Goal: Information Seeking & Learning: Learn about a topic

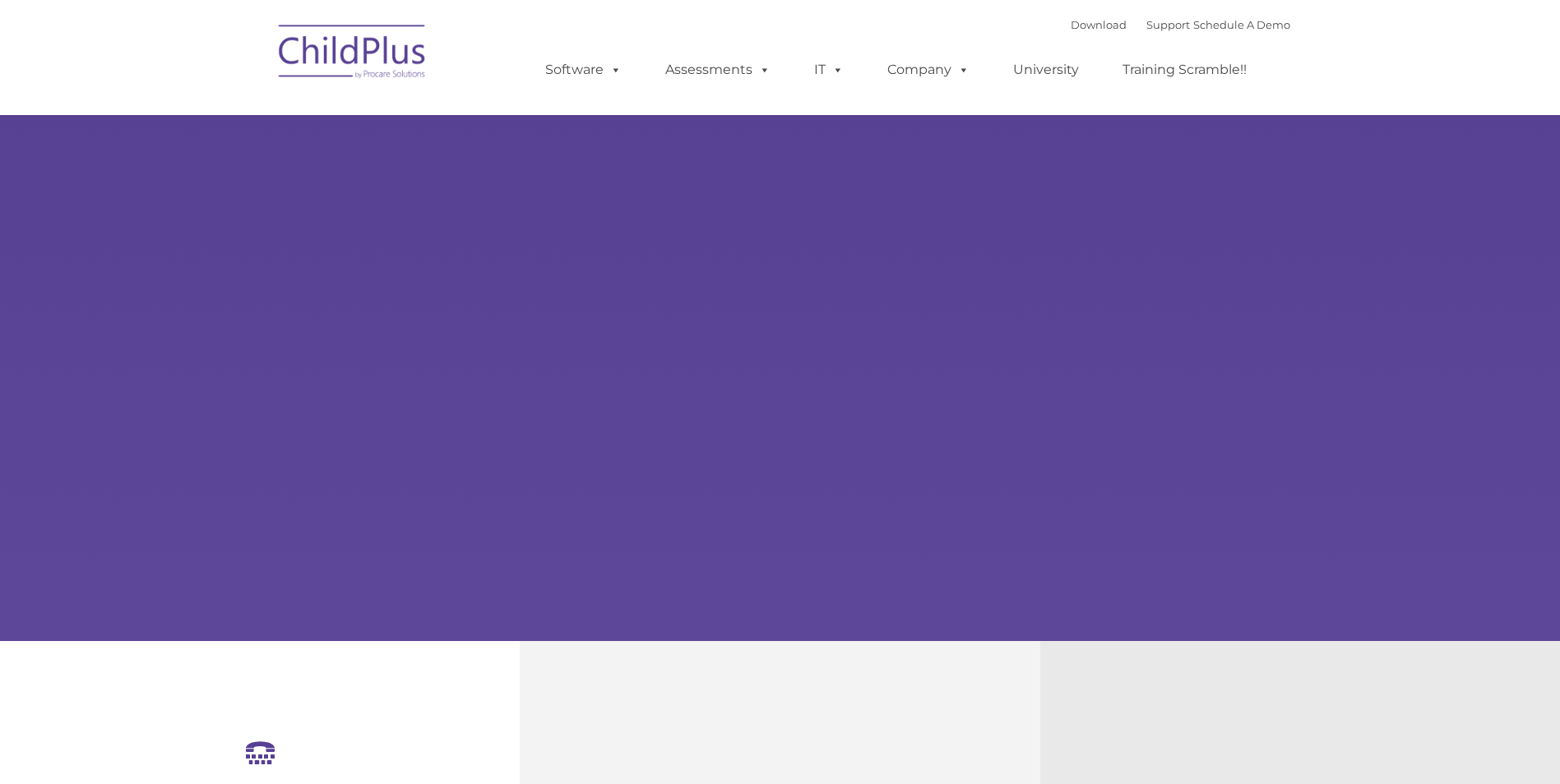
select select "MEDIUM"
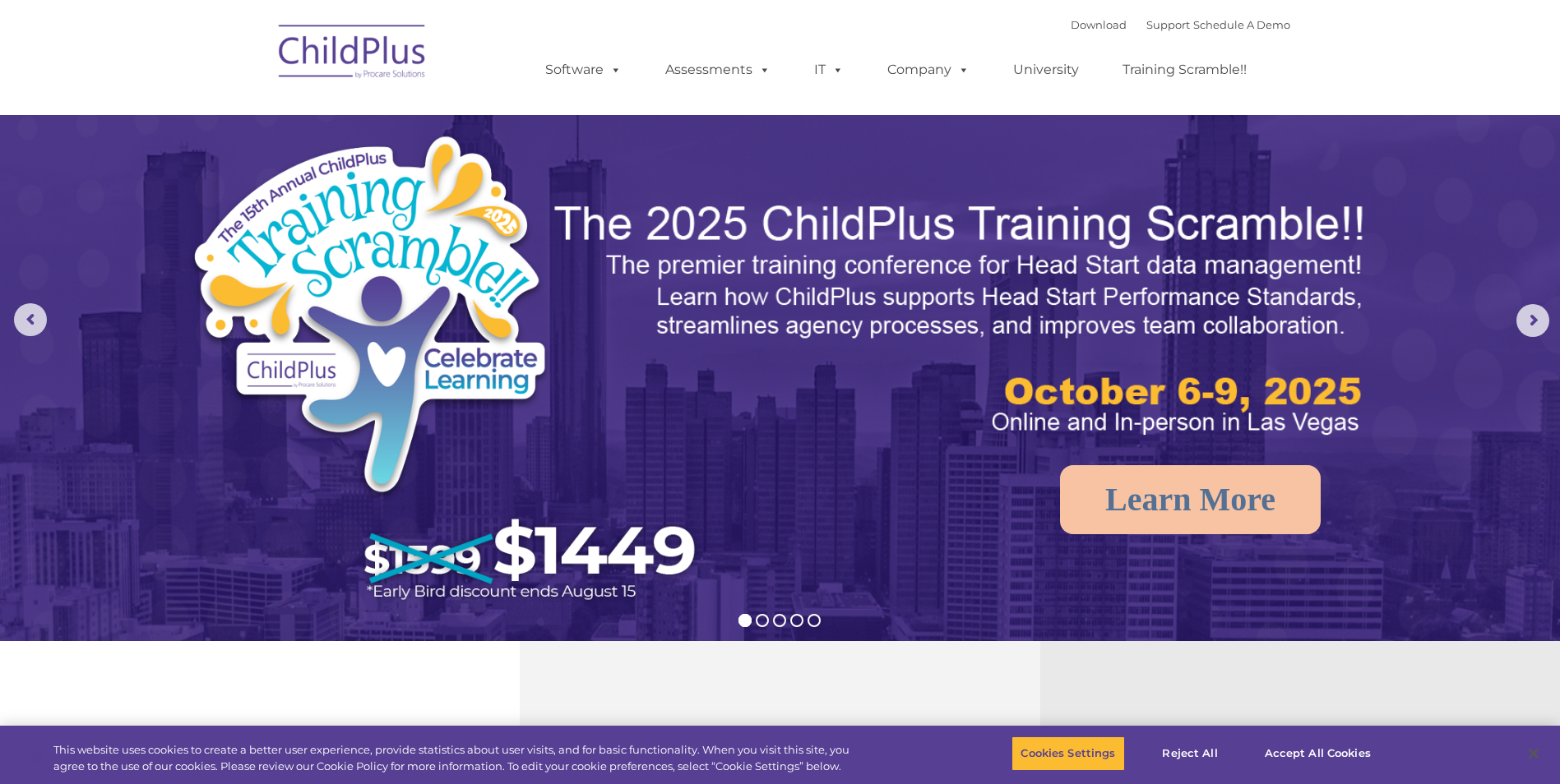
drag, startPoint x: 526, startPoint y: 610, endPoint x: 554, endPoint y: 195, distance: 415.9
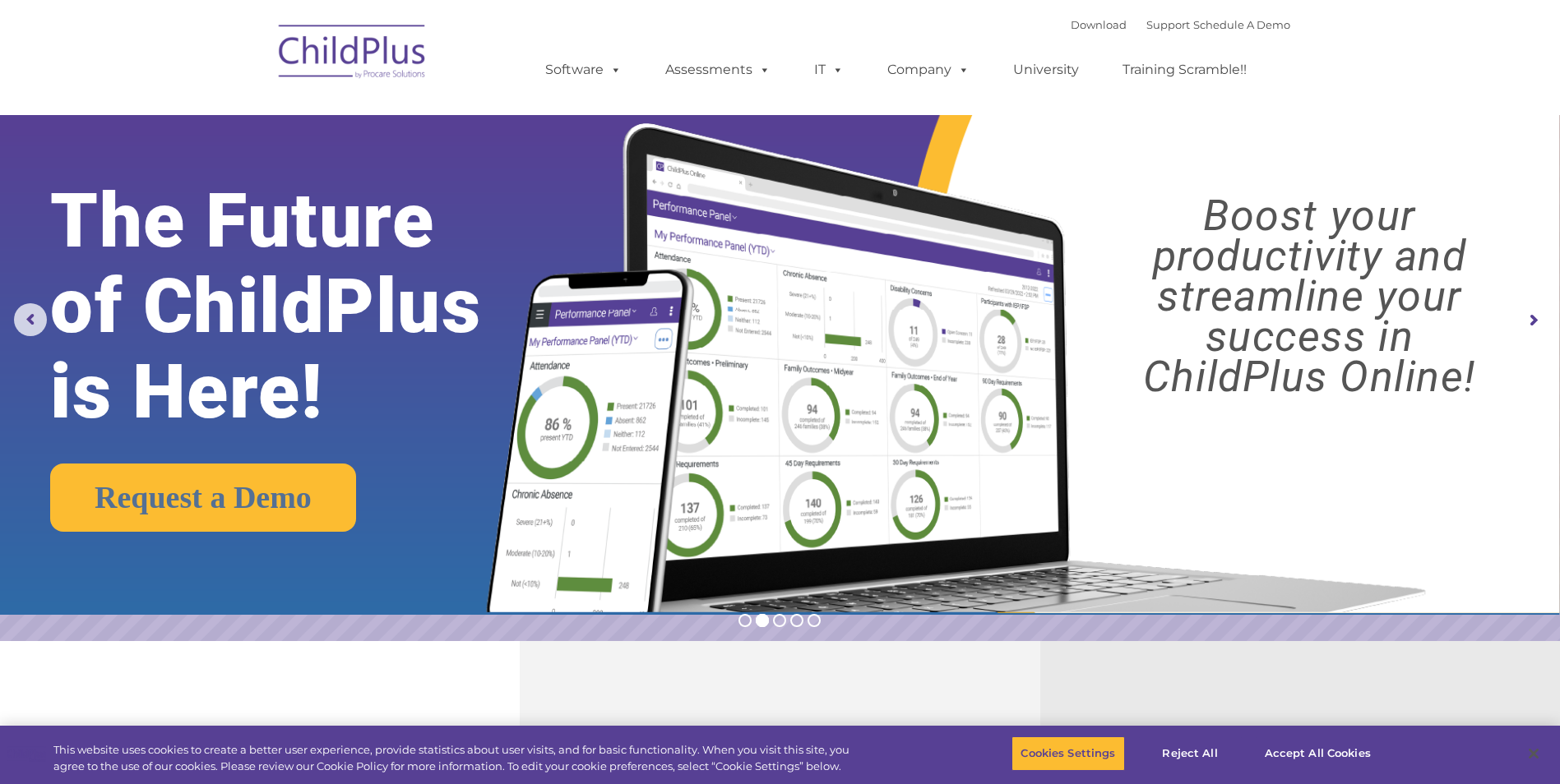
click at [1535, 326] on rs-arrow at bounding box center [1532, 320] width 33 height 33
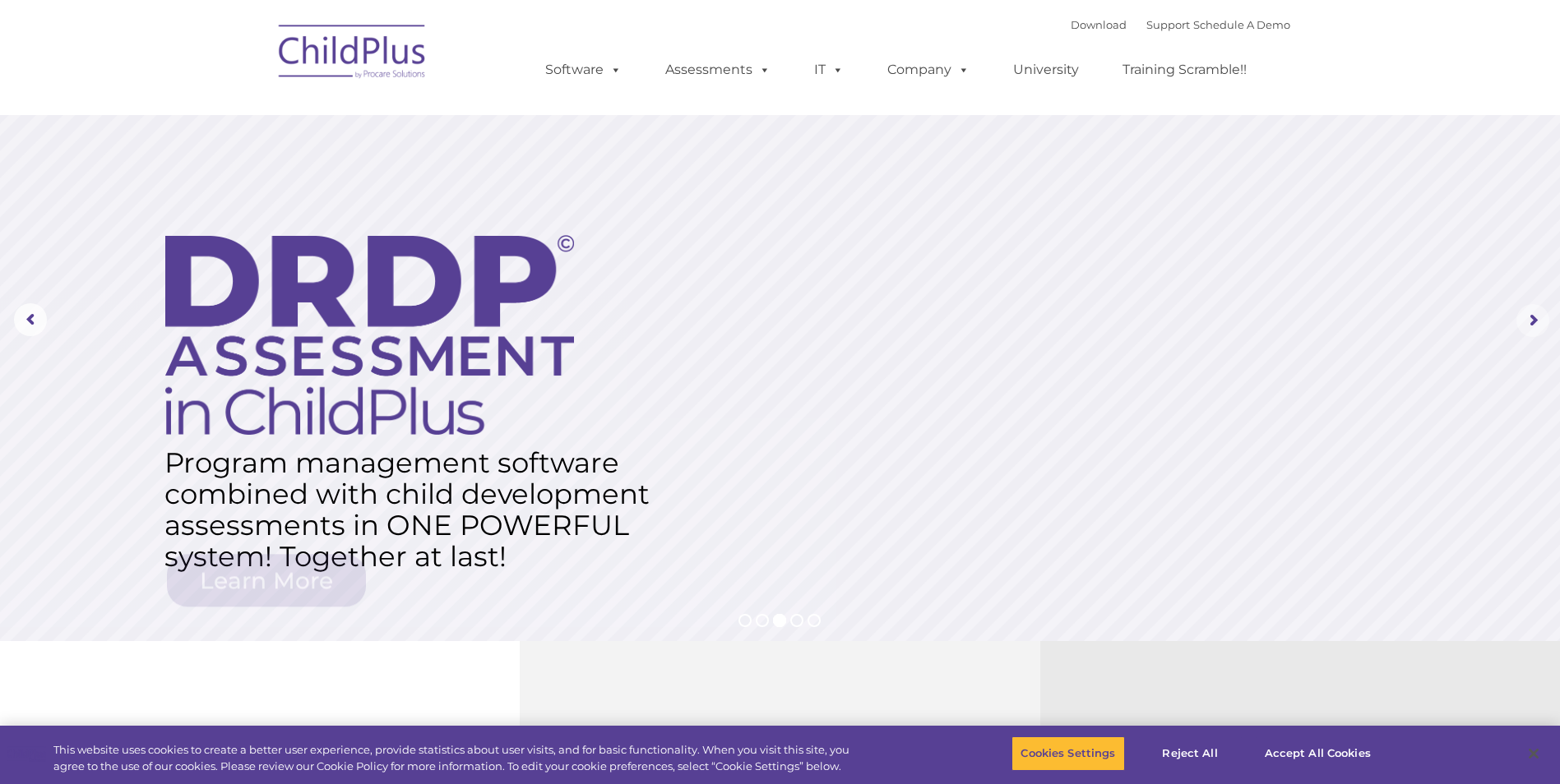
click at [1535, 326] on rs-arrow at bounding box center [1532, 320] width 33 height 33
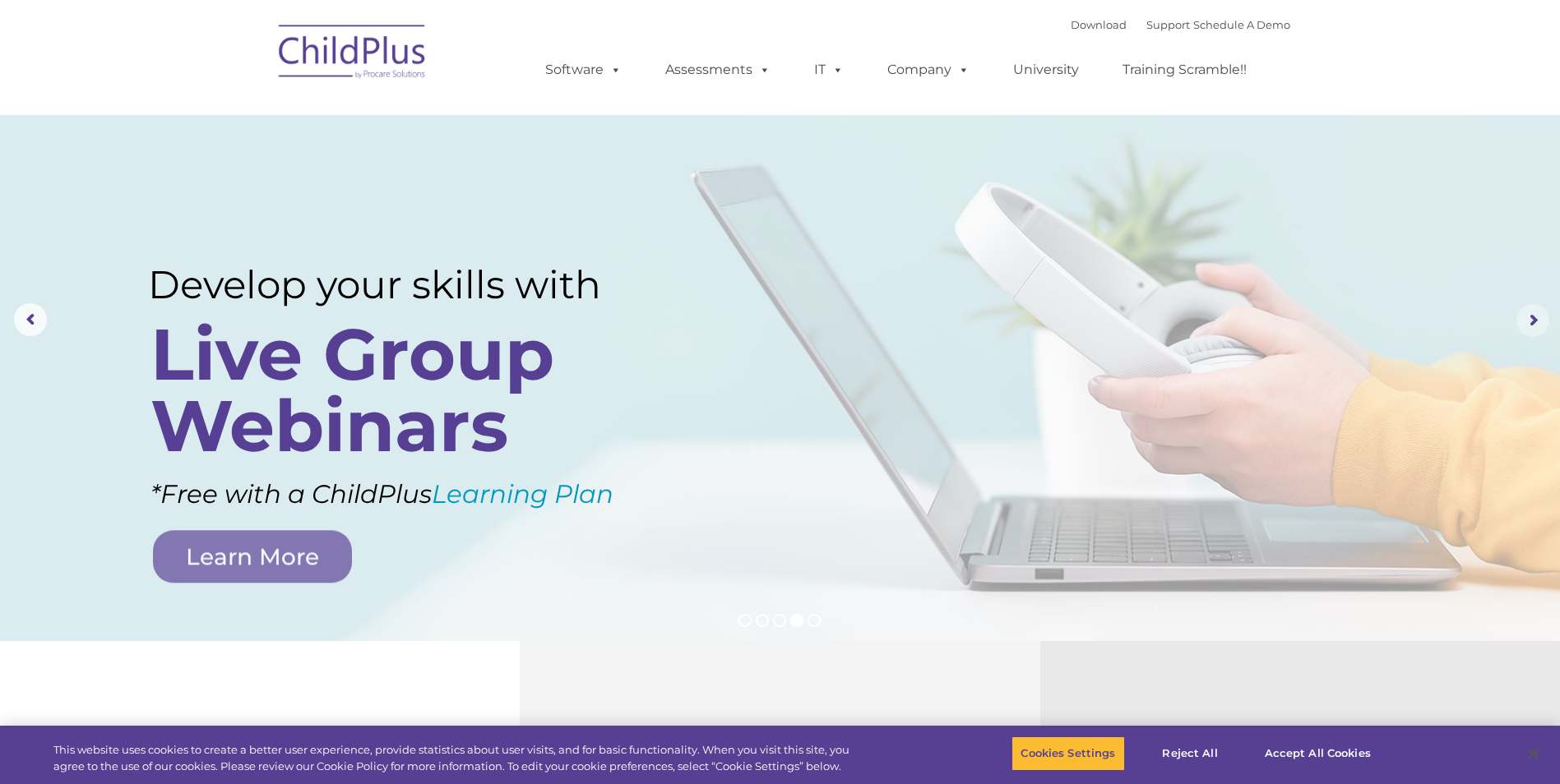
click at [1529, 321] on rs-arrow at bounding box center [1532, 320] width 33 height 33
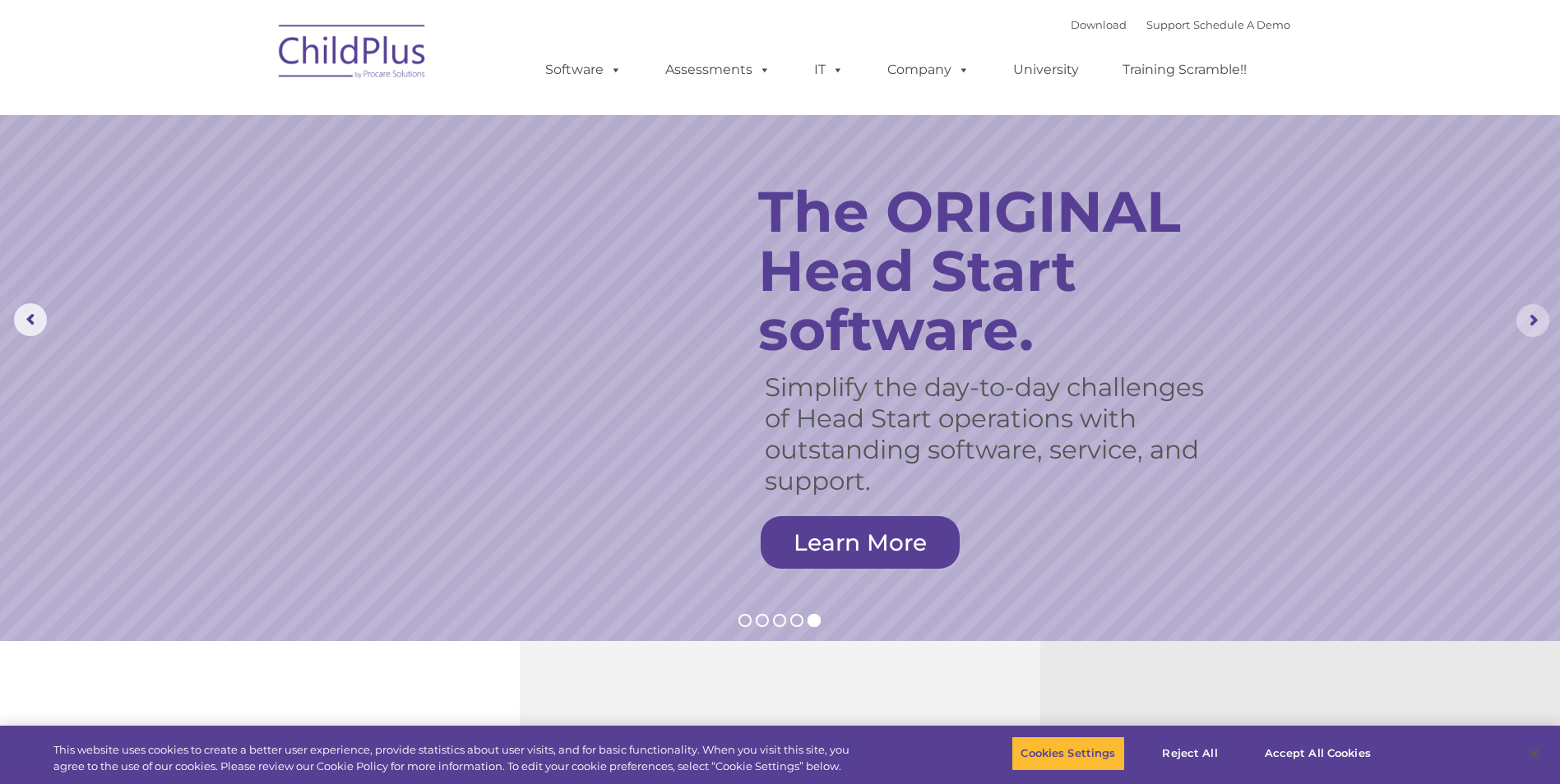
click at [1529, 321] on rs-arrow at bounding box center [1532, 320] width 33 height 33
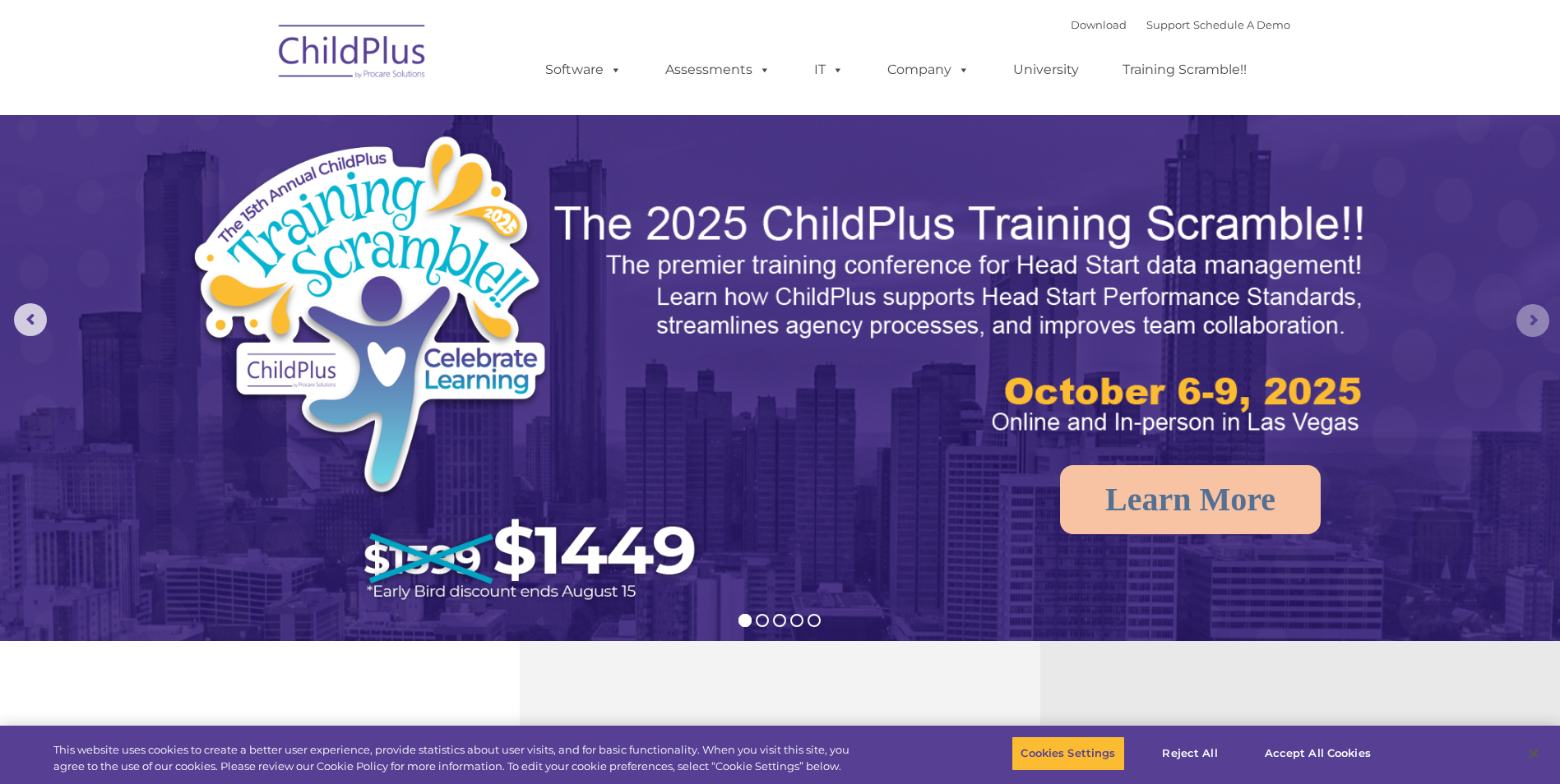
click at [1529, 321] on rs-arrow at bounding box center [1532, 320] width 33 height 33
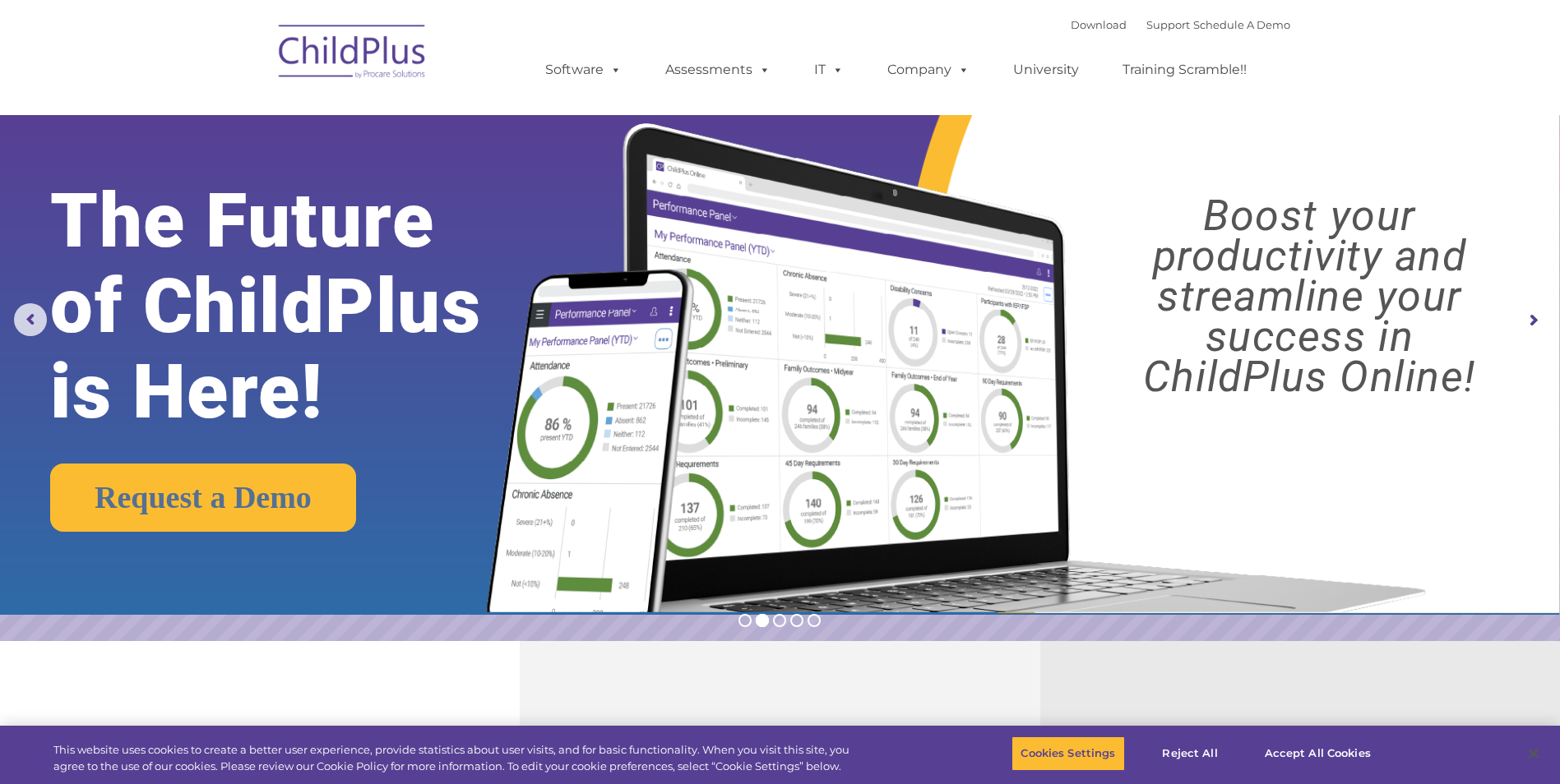
click at [1529, 321] on rs-arrow at bounding box center [1532, 320] width 33 height 33
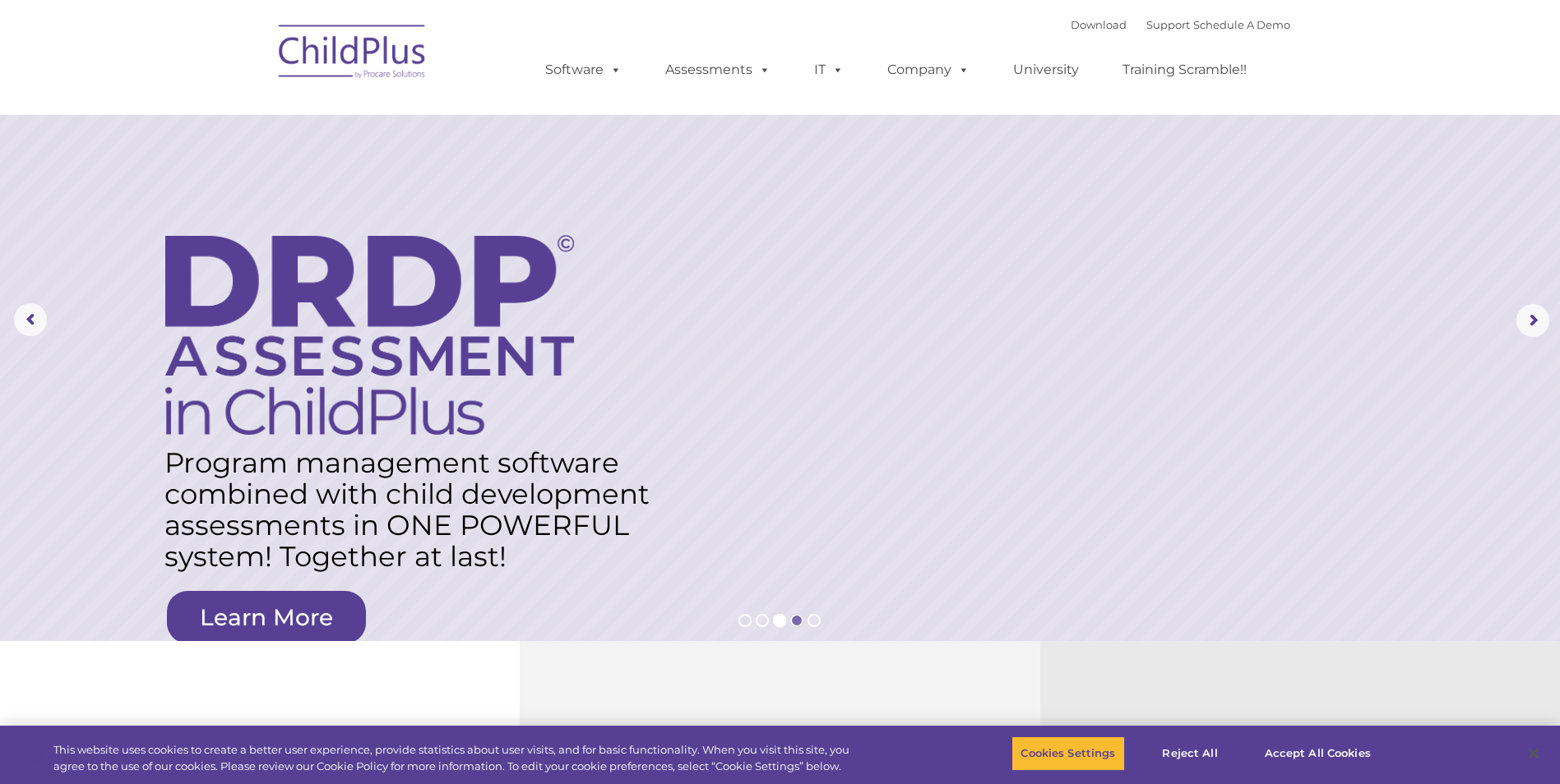
click at [793, 620] on rs-bullet at bounding box center [797, 621] width 13 height 13
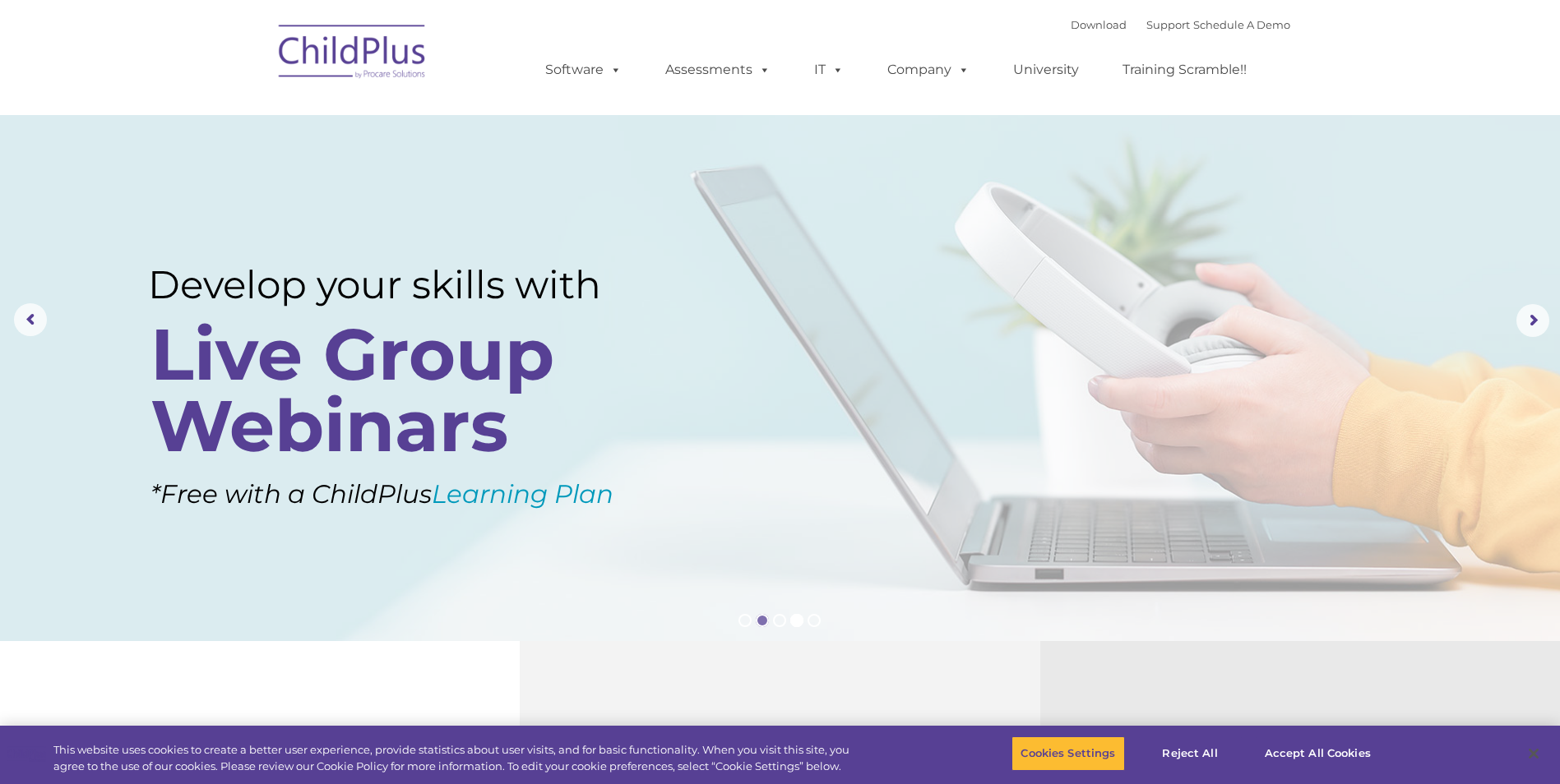
click at [760, 624] on rs-bullet at bounding box center [762, 621] width 13 height 13
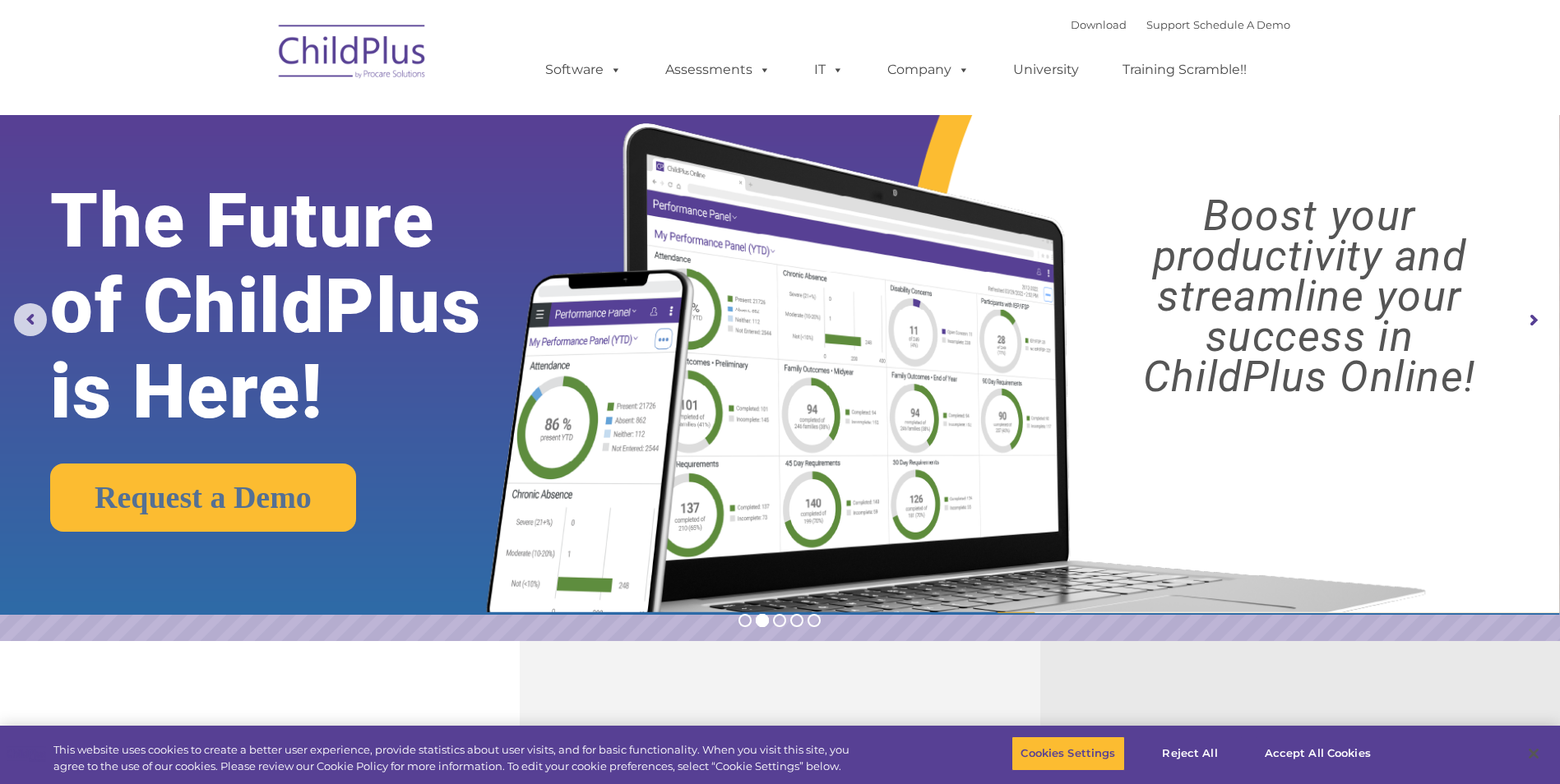
click at [1135, 34] on div "Download Support | Schedule A Demo " at bounding box center [1180, 25] width 219 height 25
click at [1146, 30] on link "Support" at bounding box center [1168, 25] width 43 height 13
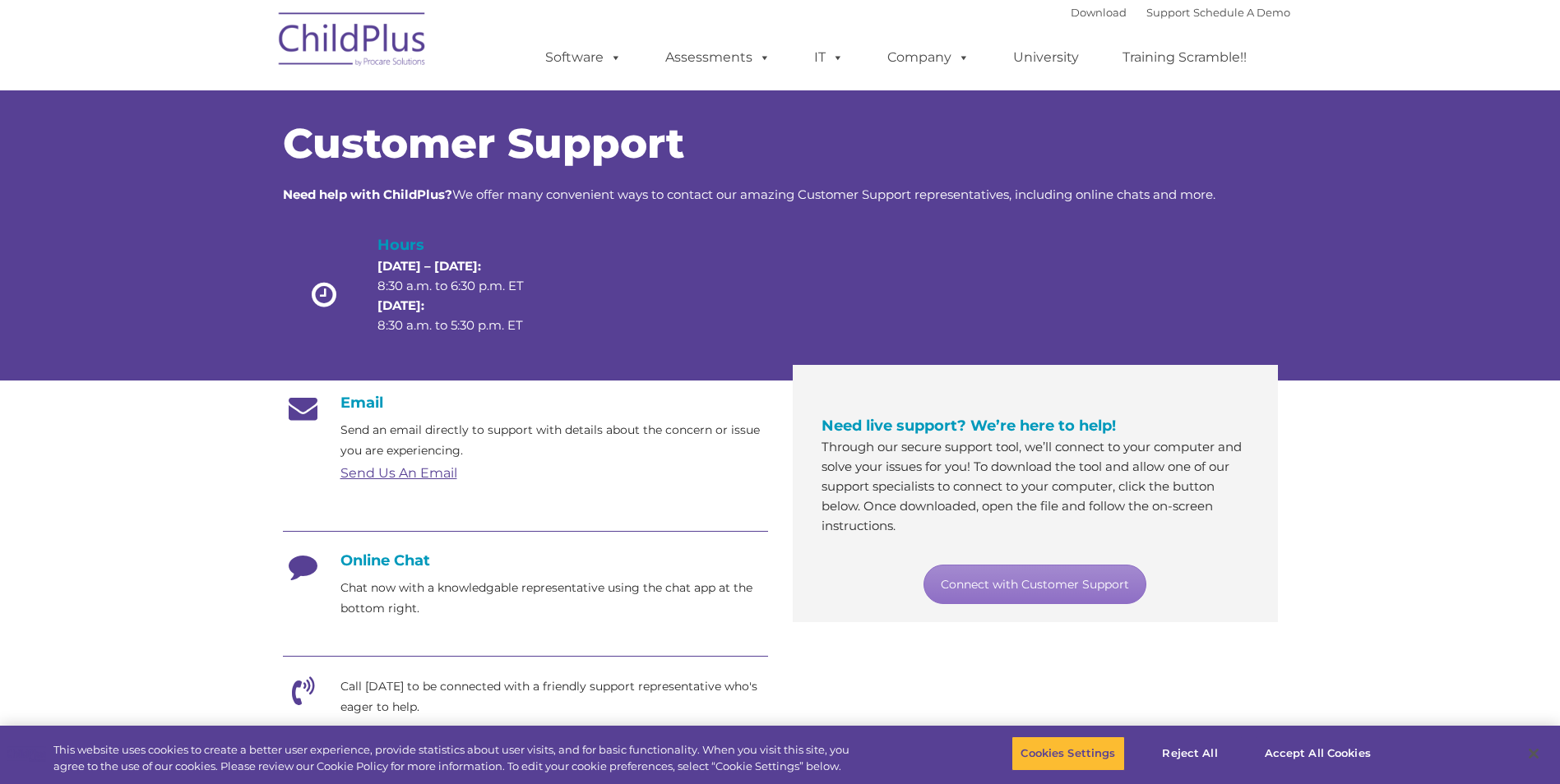
drag, startPoint x: 258, startPoint y: 465, endPoint x: 418, endPoint y: 422, distance: 165.7
click at [258, 465] on section "Customer Support Need help with ChildPlus? We offer many convenient ways to con…" at bounding box center [780, 634] width 1560 height 1268
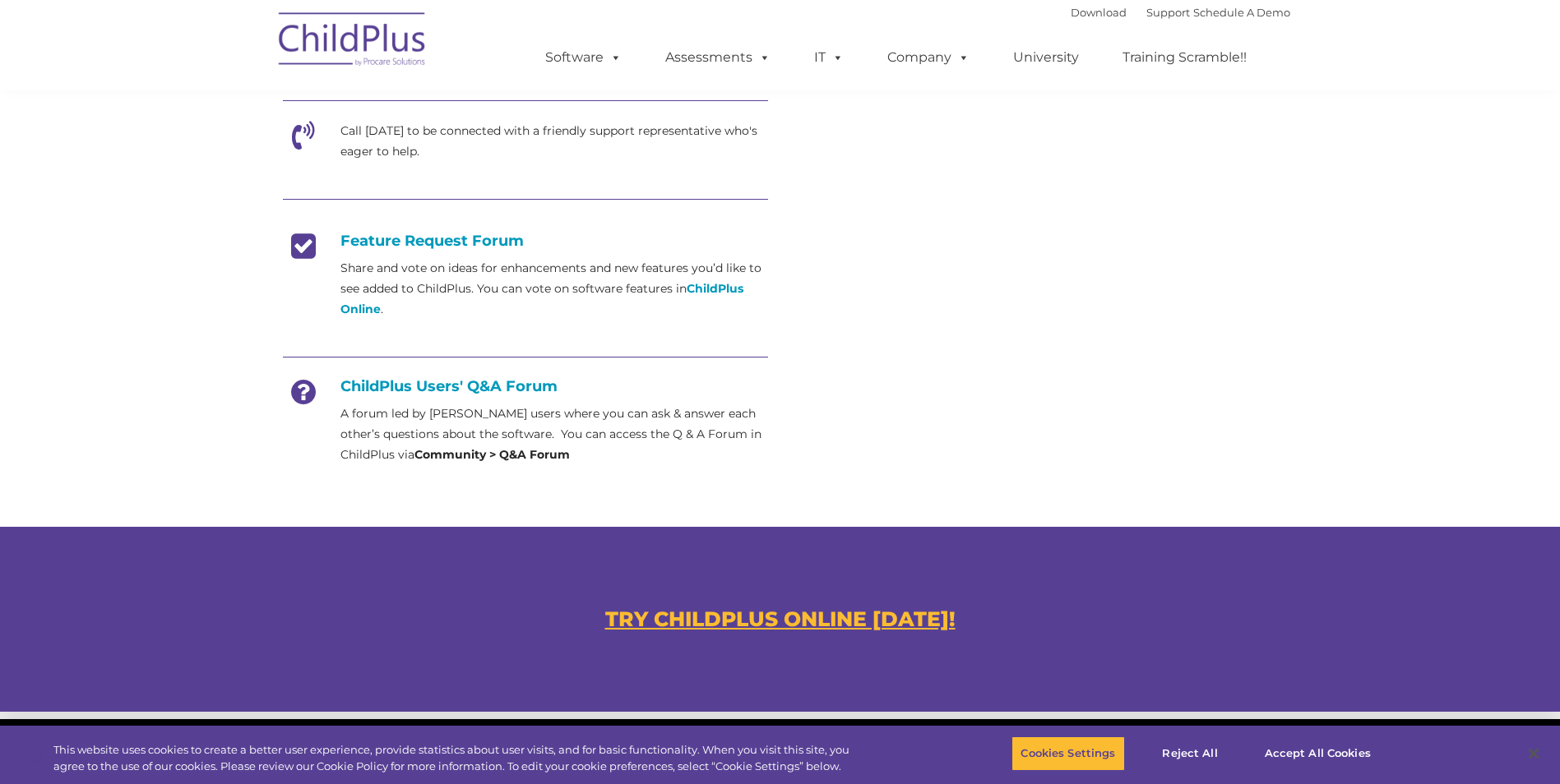
scroll to position [556, 0]
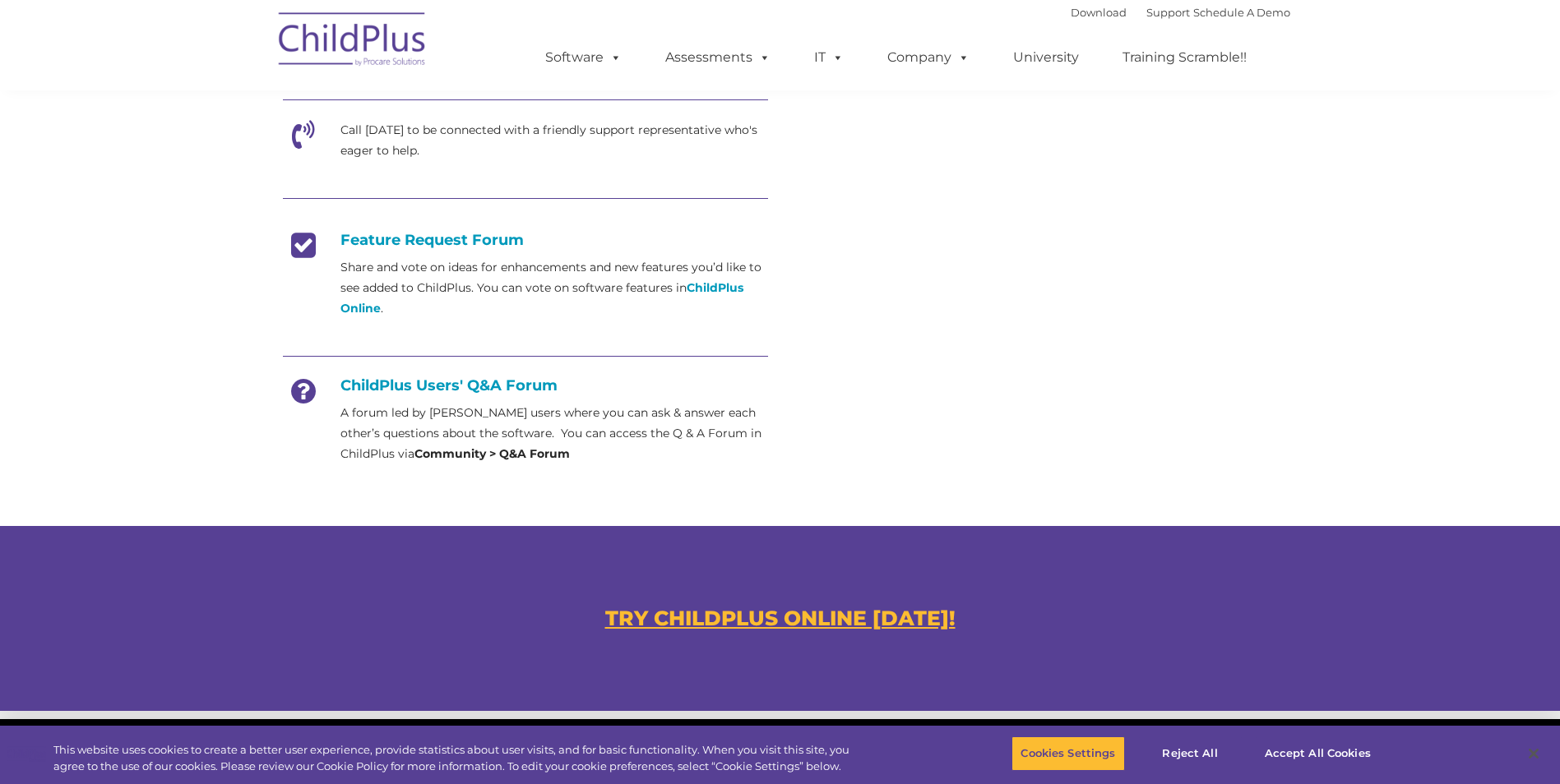
drag, startPoint x: 113, startPoint y: 522, endPoint x: 1125, endPoint y: 144, distance: 1080.3
click at [113, 521] on section "Customer Support Need help with ChildPlus? We offer many convenient ways to con…" at bounding box center [780, 78] width 1560 height 1268
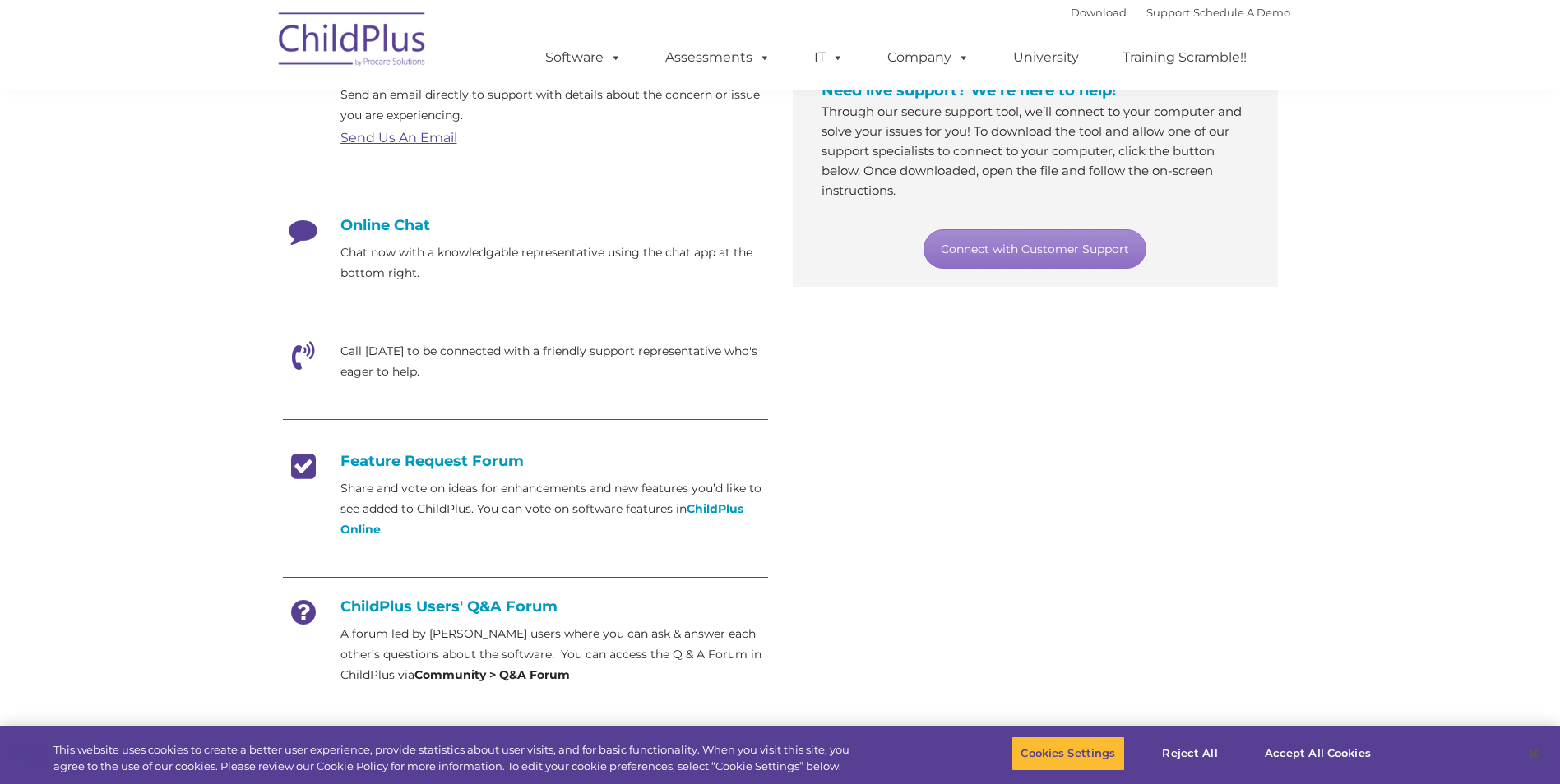
scroll to position [0, 0]
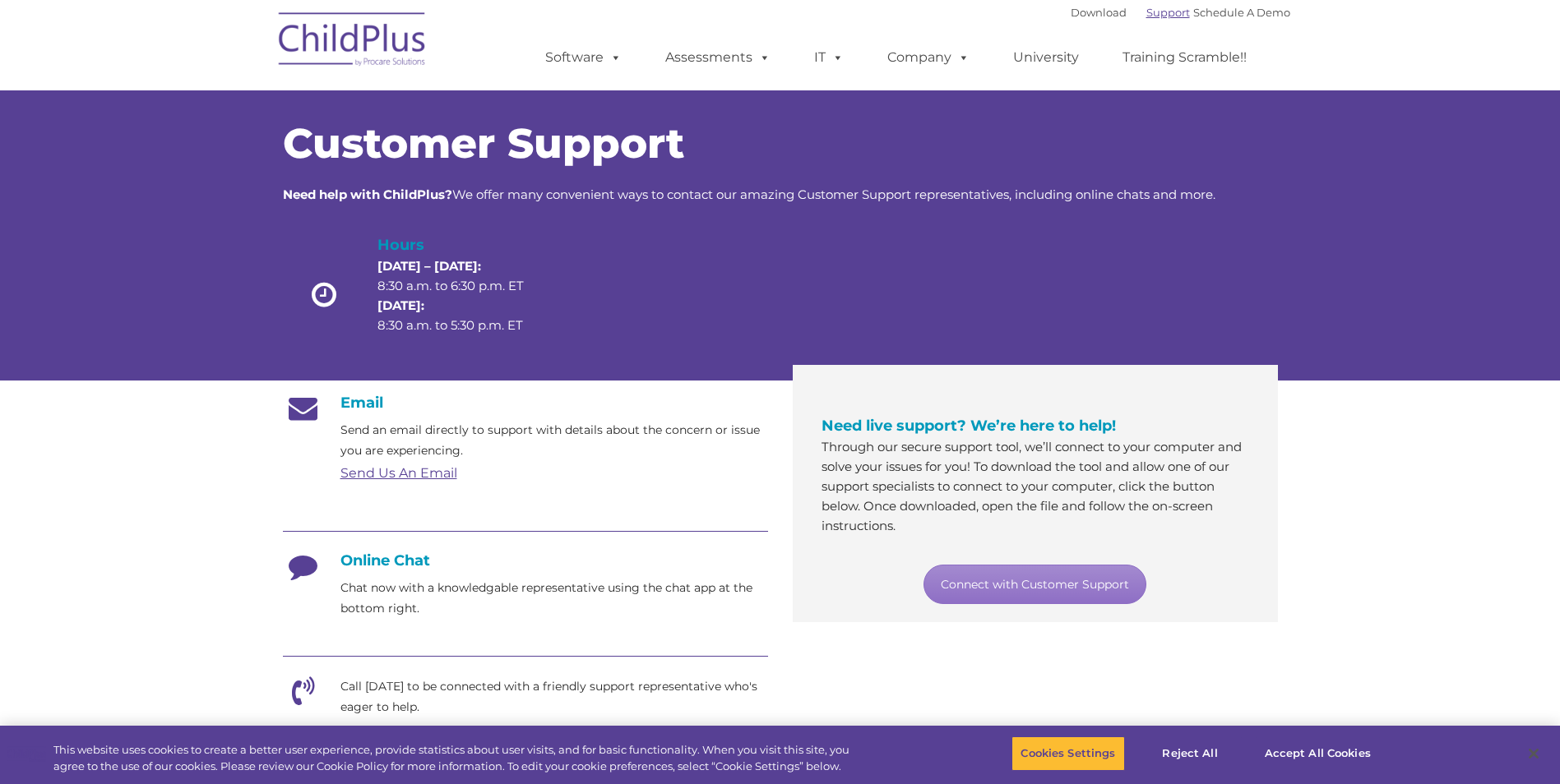
click at [1146, 9] on link "Support" at bounding box center [1168, 13] width 43 height 13
drag, startPoint x: 1058, startPoint y: 57, endPoint x: 1044, endPoint y: 56, distance: 14.0
click at [1058, 56] on link "University" at bounding box center [1046, 57] width 98 height 33
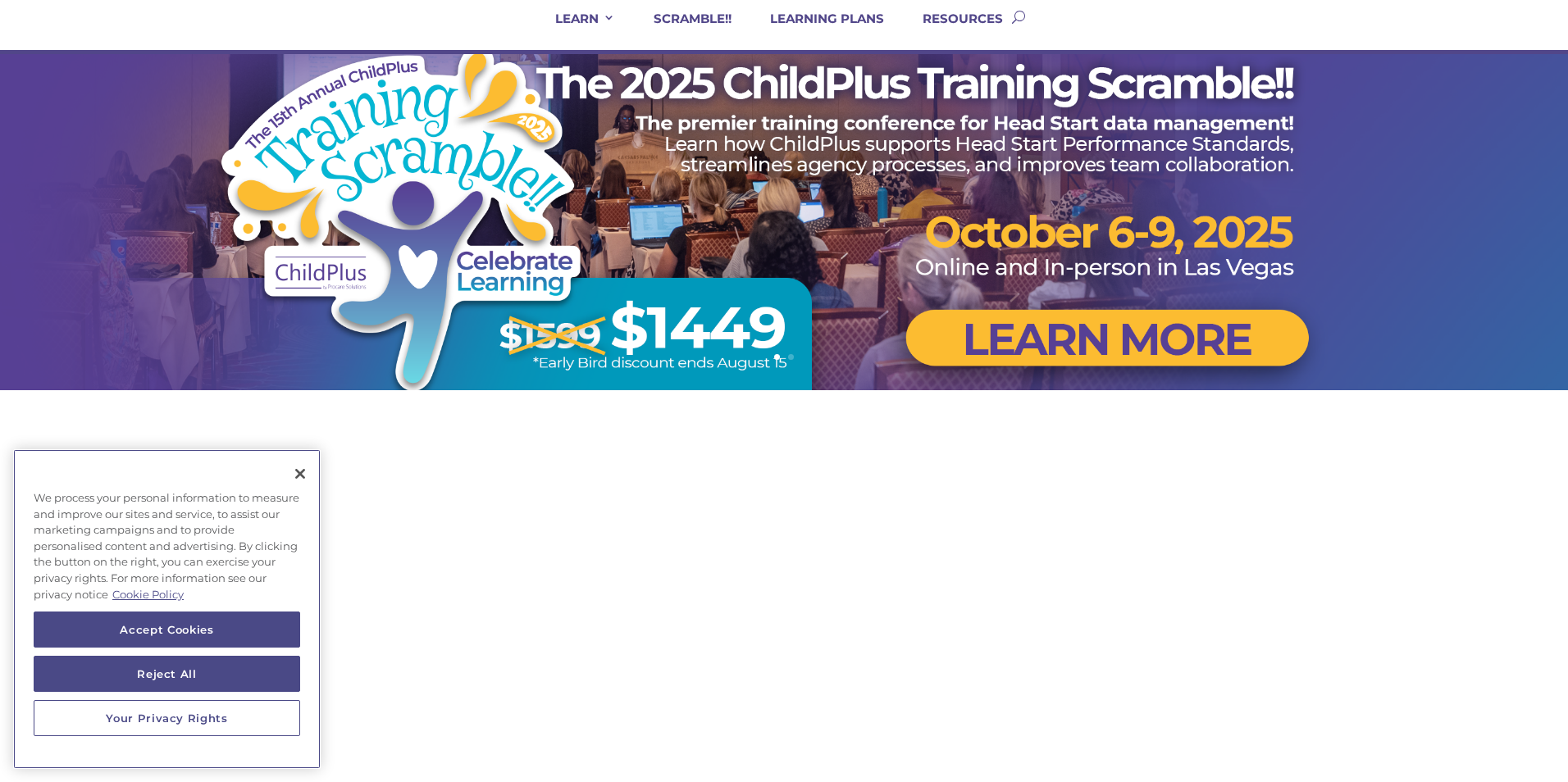
scroll to position [459, 0]
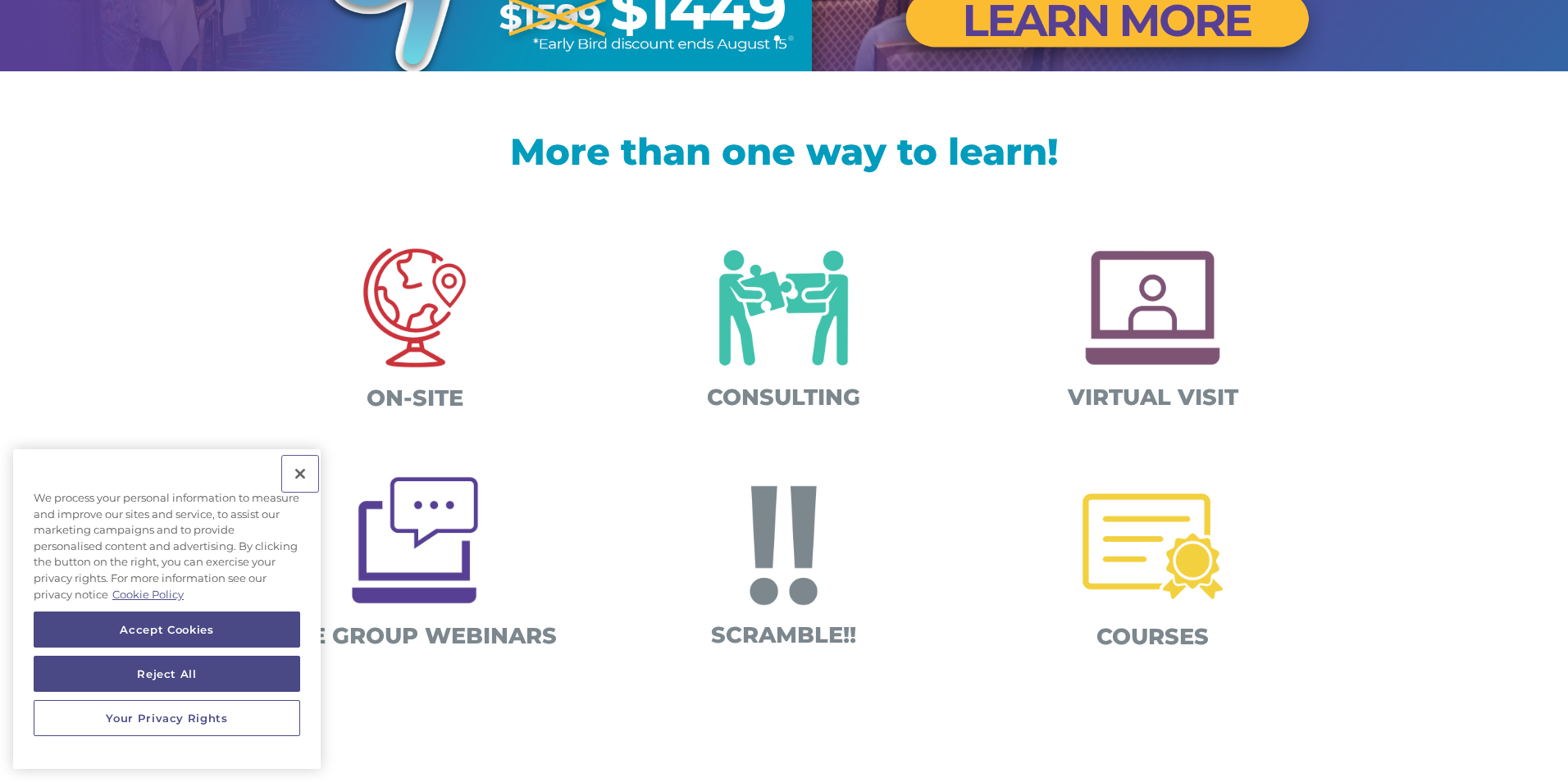
click at [304, 472] on button "Close" at bounding box center [299, 473] width 36 height 36
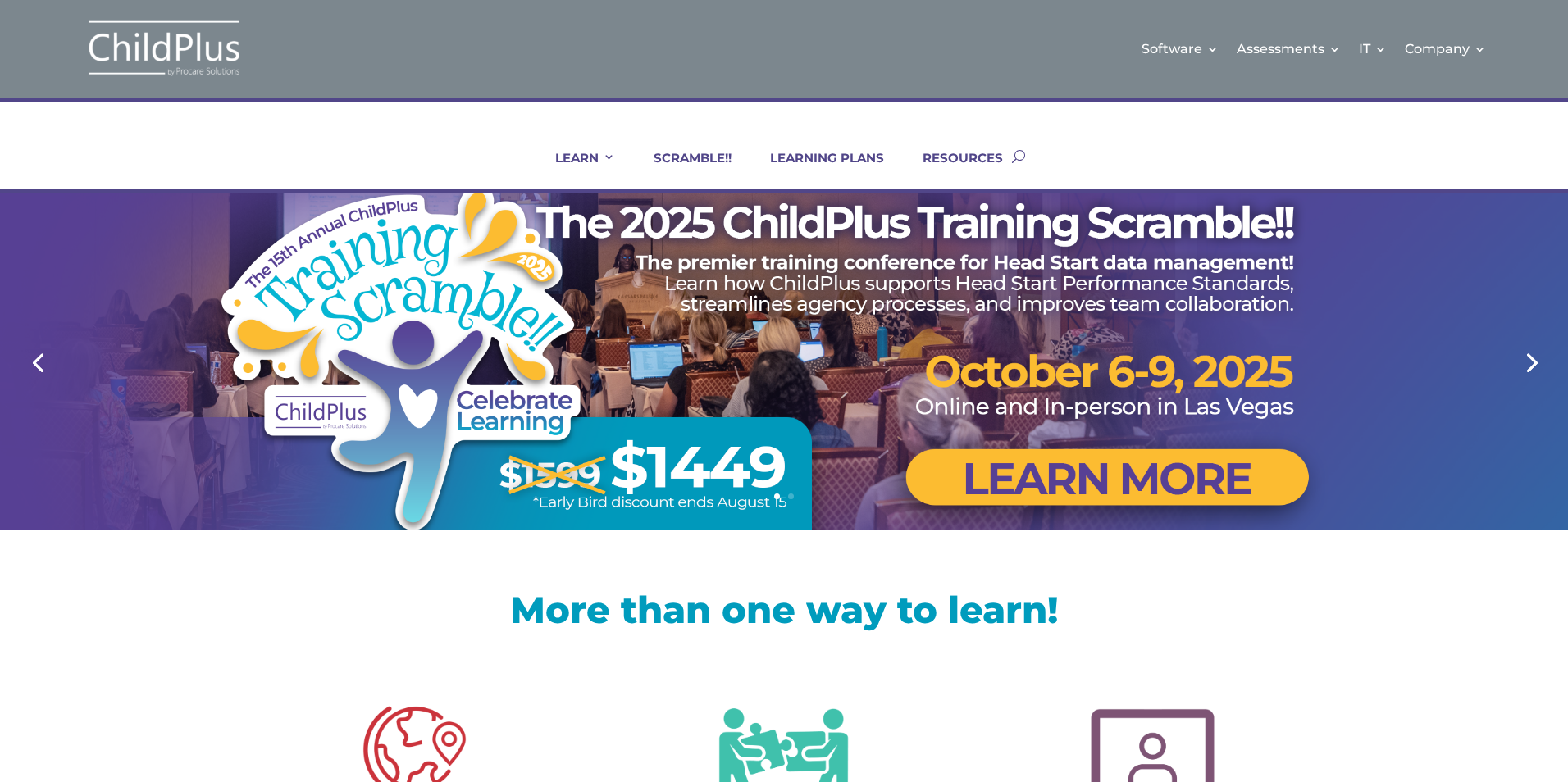
scroll to position [0, 0]
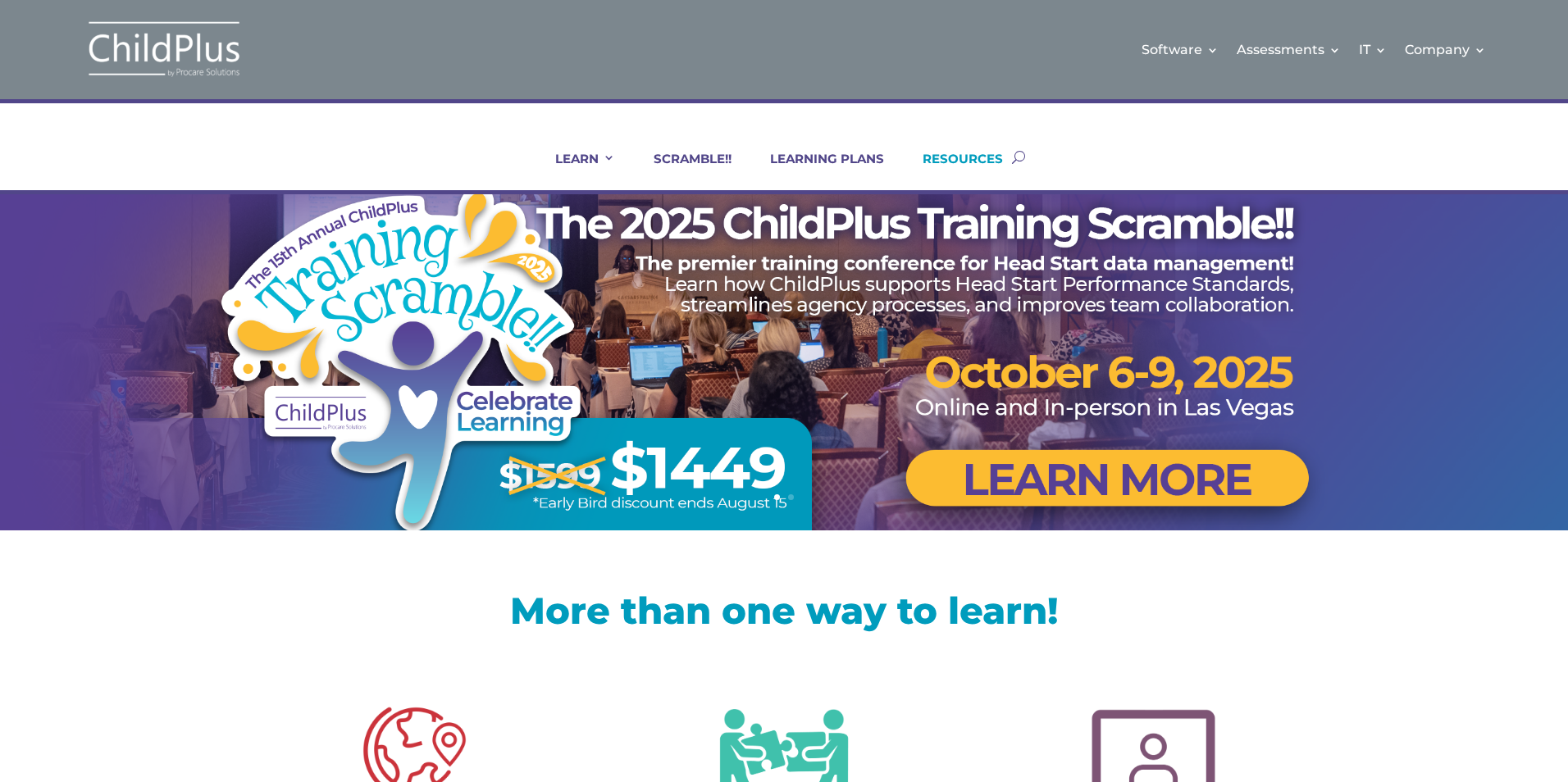
click at [954, 155] on link "RESOURCES" at bounding box center [952, 170] width 101 height 39
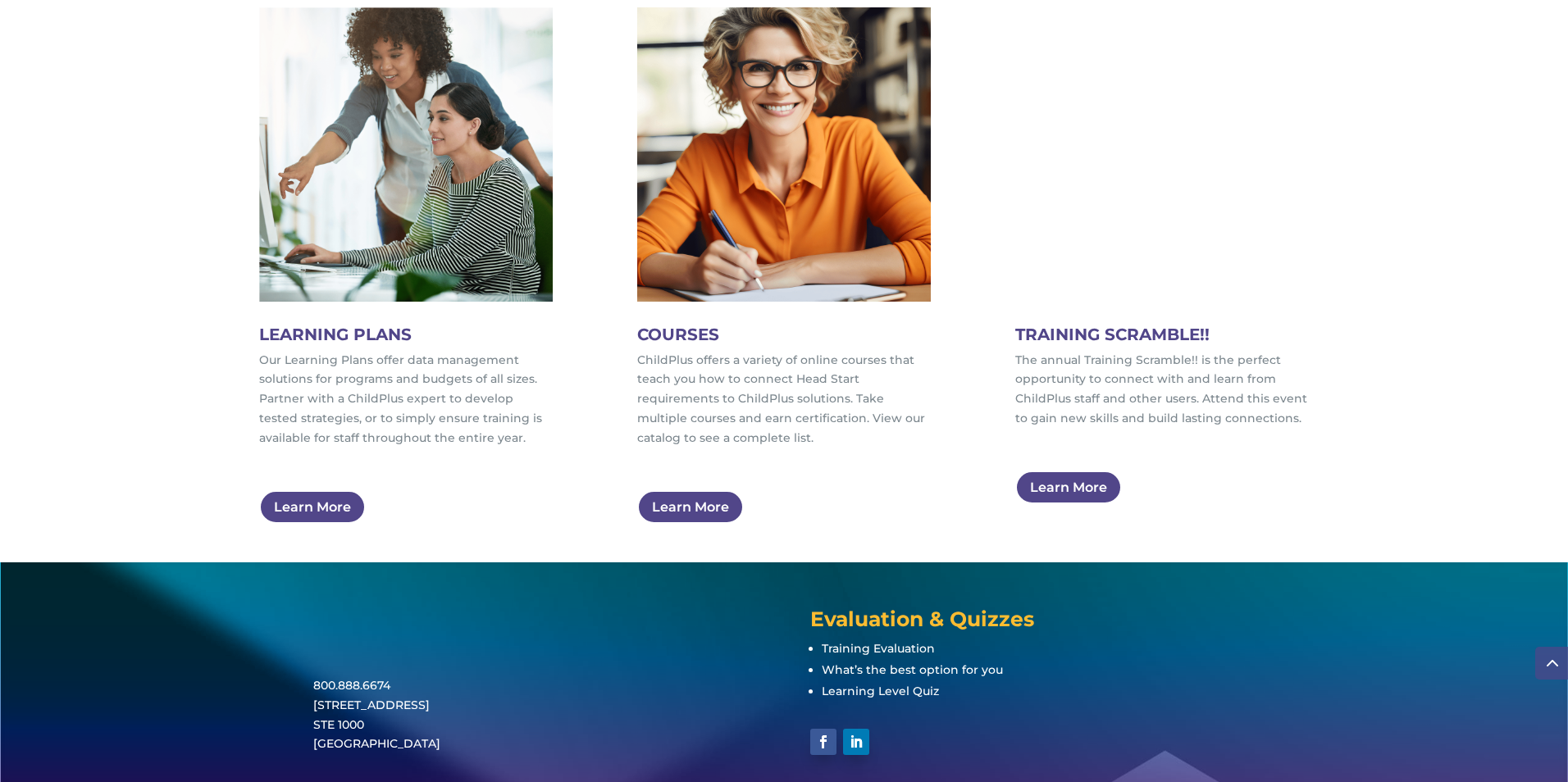
scroll to position [932, 0]
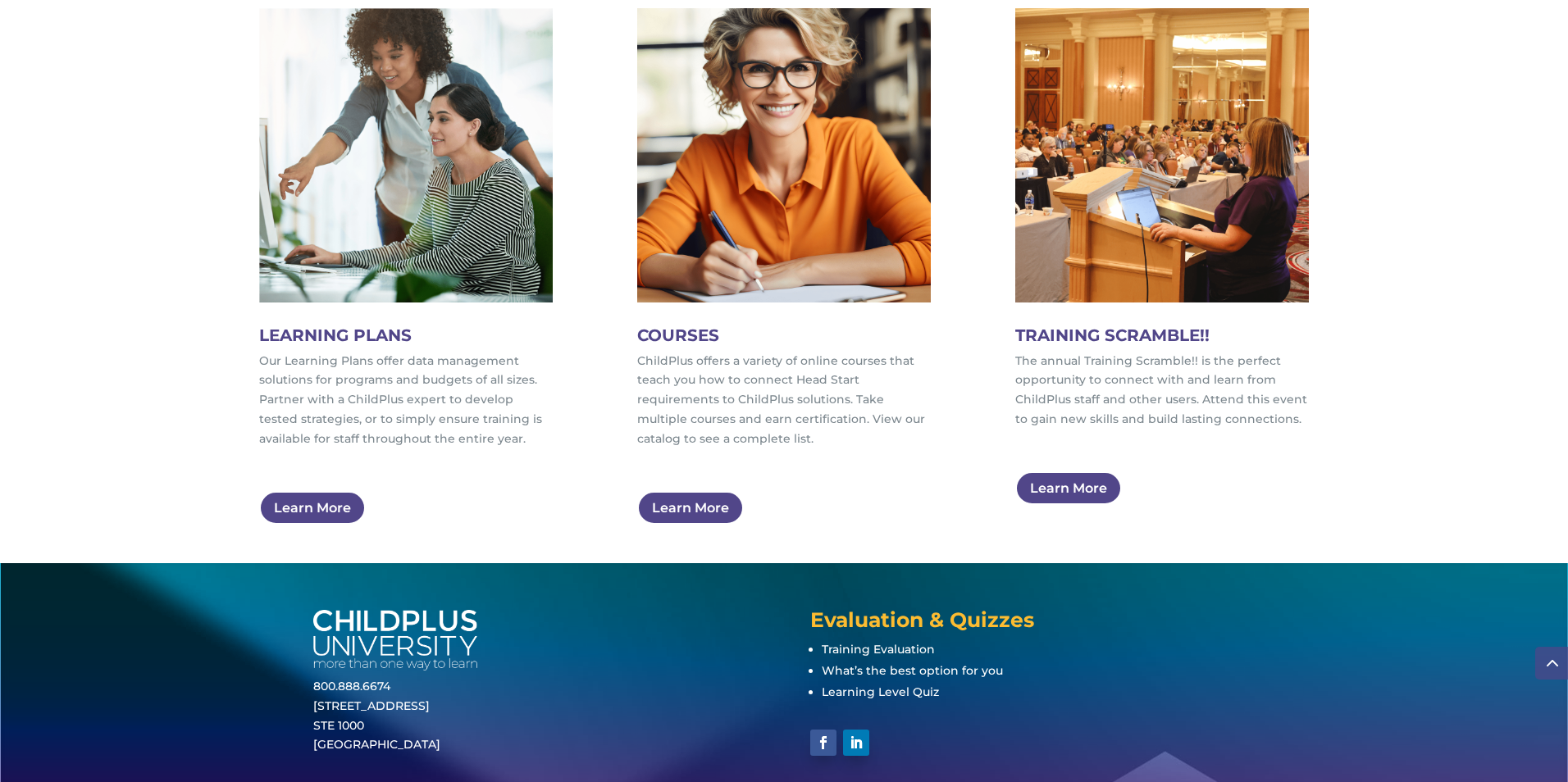
click at [1499, 104] on div "LEARNING PLANS Our Learning Plans offer data management solutions for programs …" at bounding box center [784, 260] width 1568 height 605
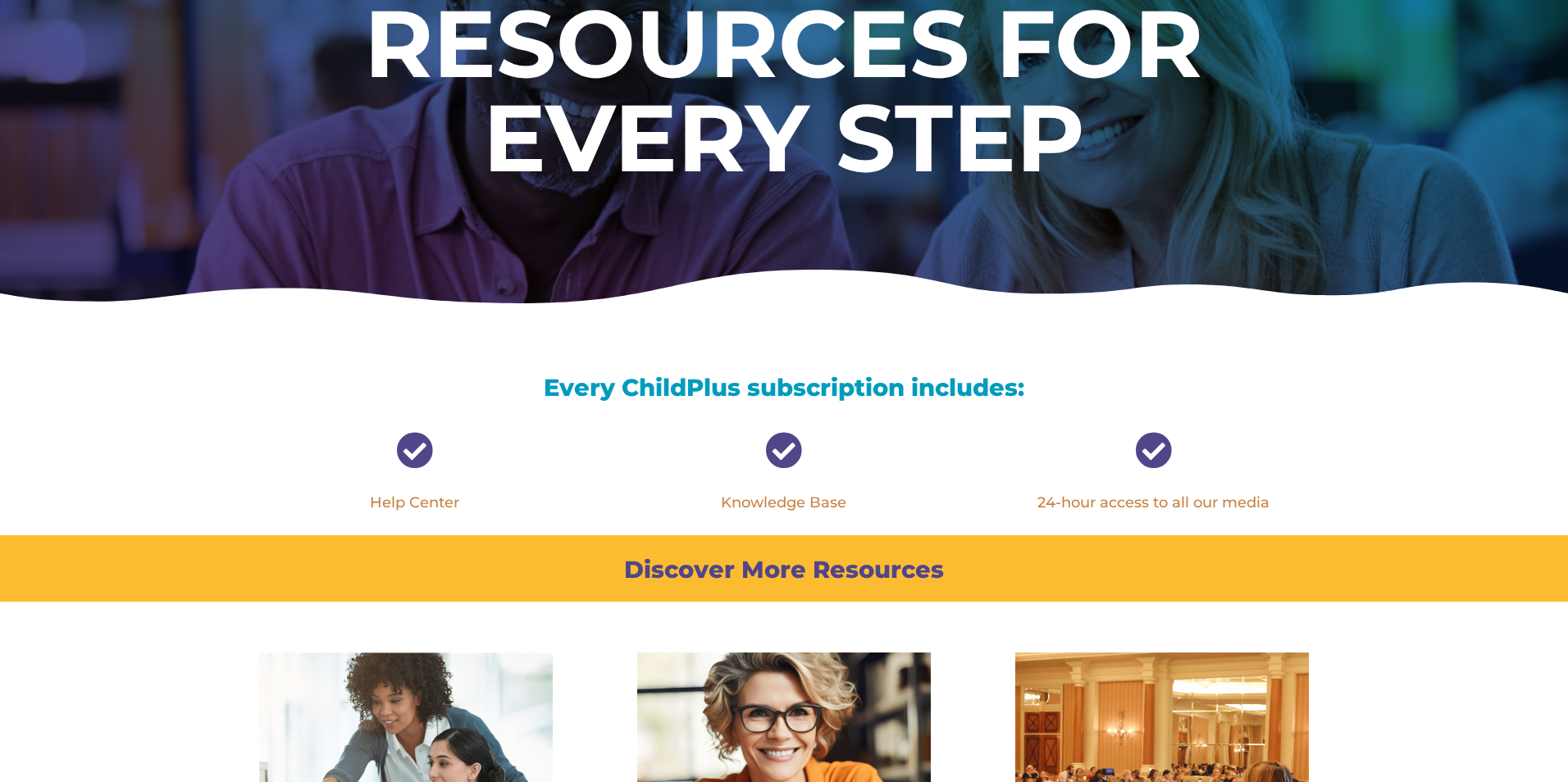
scroll to position [0, 0]
